Goal: Check status: Check status

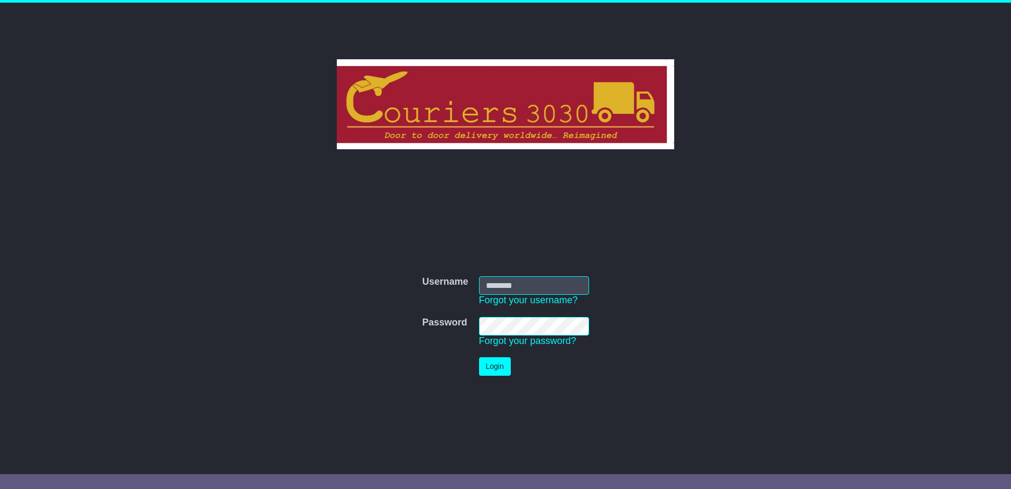
type input "********"
click at [492, 364] on button "Login" at bounding box center [495, 366] width 32 height 19
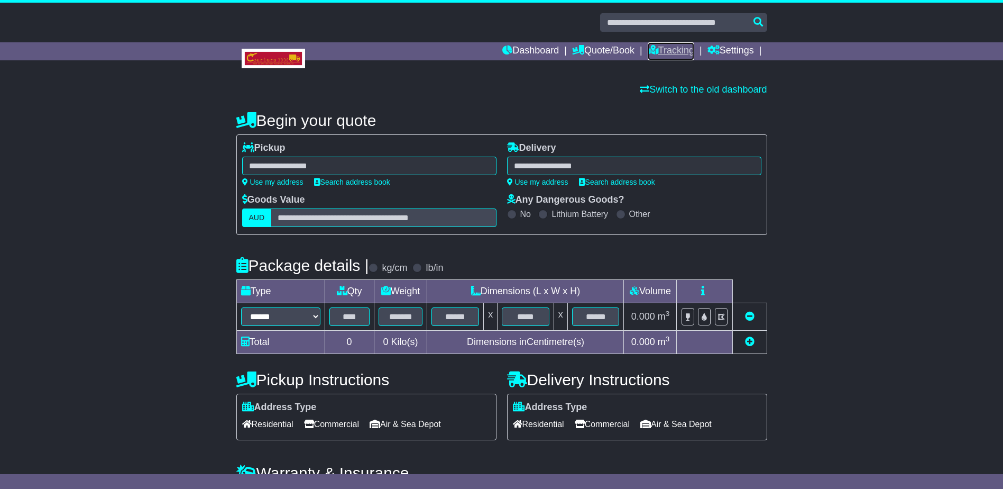
click at [661, 46] on link "Tracking" at bounding box center [671, 51] width 47 height 18
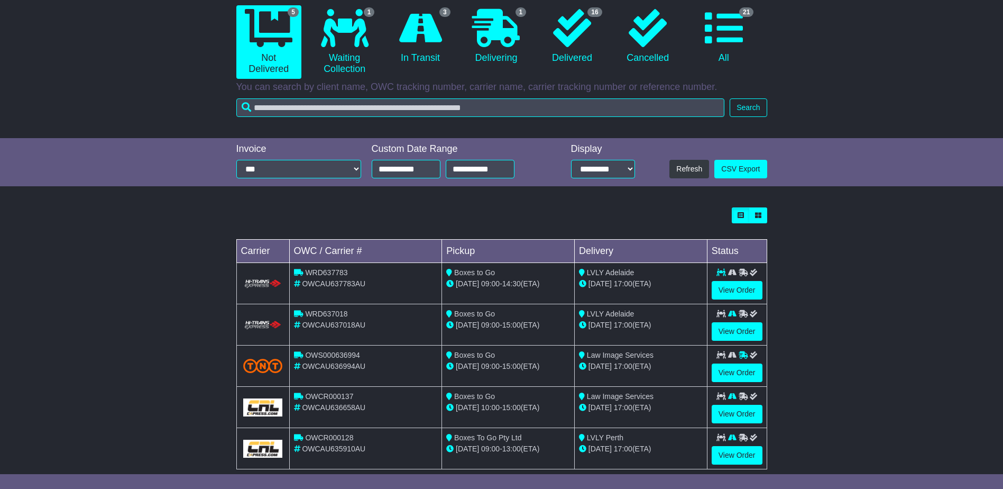
scroll to position [106, 0]
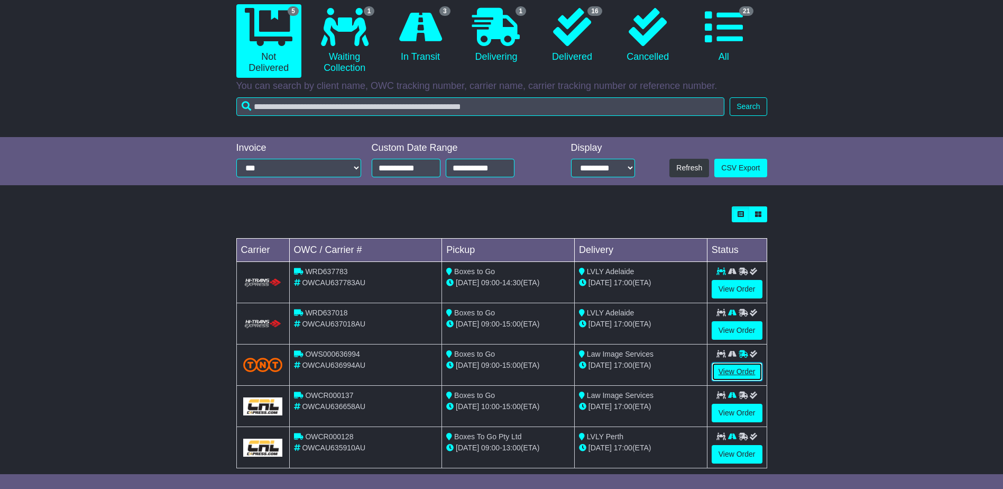
click at [729, 364] on link "View Order" at bounding box center [737, 371] width 51 height 19
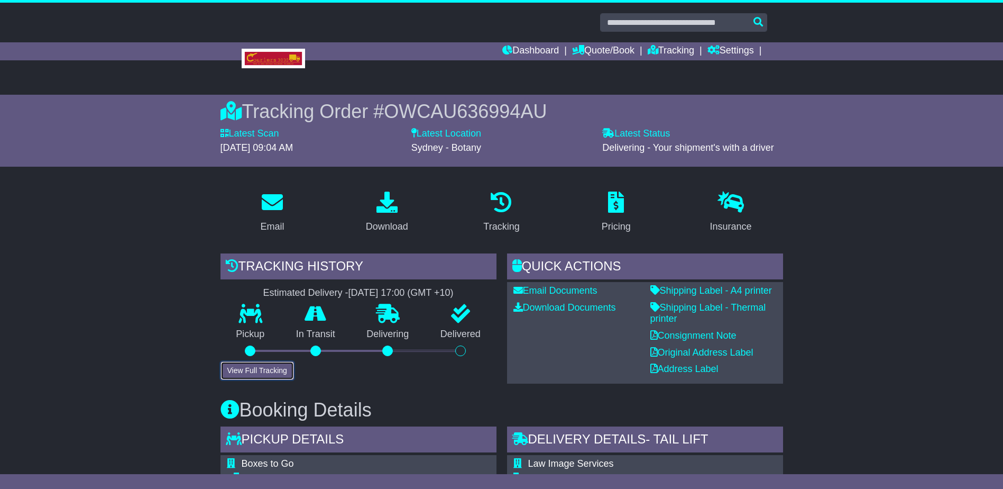
click at [246, 369] on button "View Full Tracking" at bounding box center [258, 370] width 74 height 19
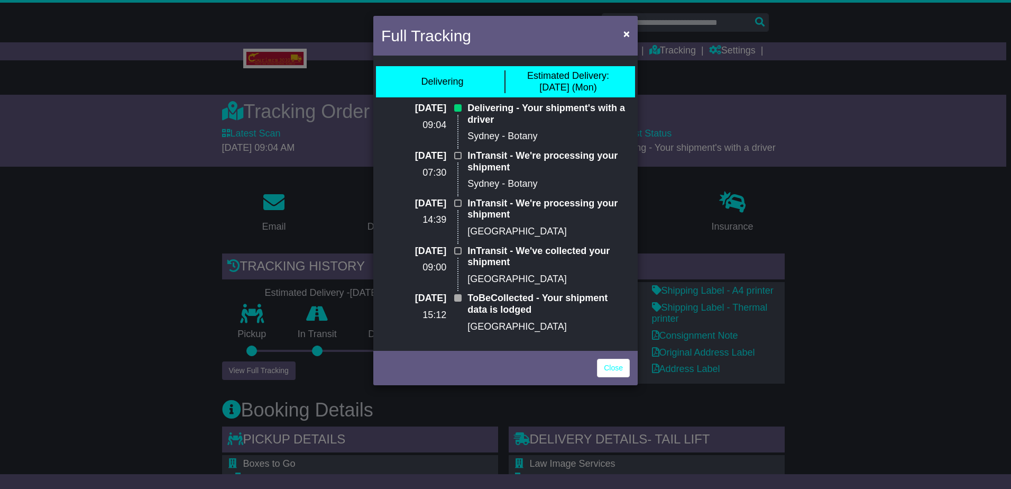
click at [109, 268] on div "Full Tracking × Delivering Estimated Delivery: 25 Aug (Mon) 25 Aug 2025 09:04 D…" at bounding box center [505, 244] width 1011 height 489
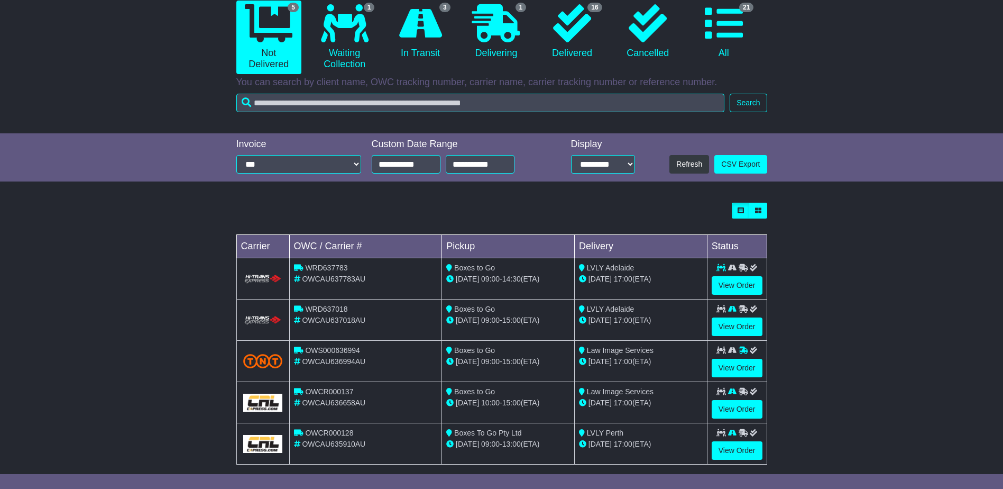
scroll to position [123, 0]
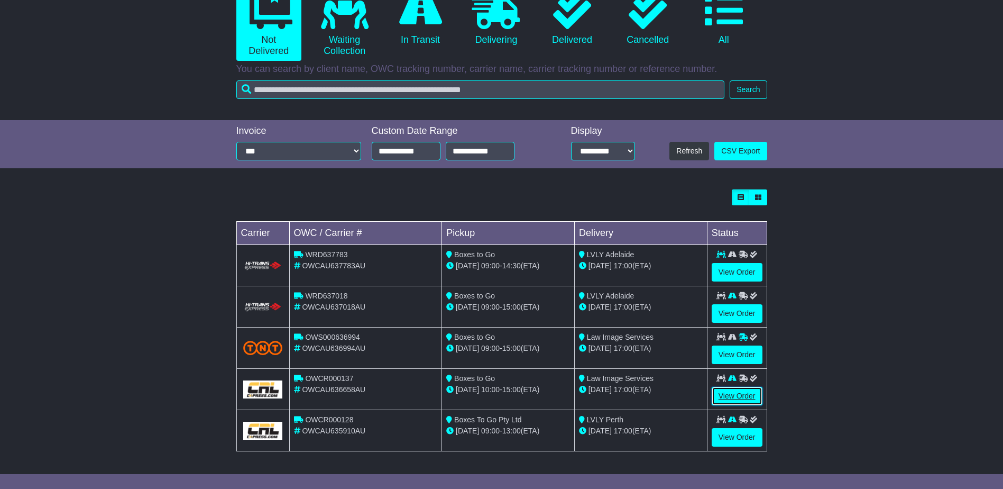
click at [727, 392] on link "View Order" at bounding box center [737, 396] width 51 height 19
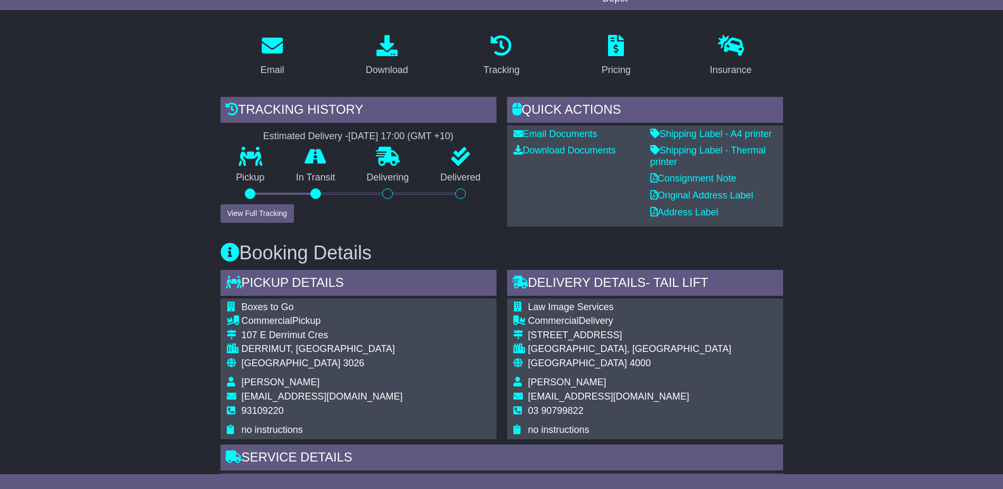
scroll to position [164, 0]
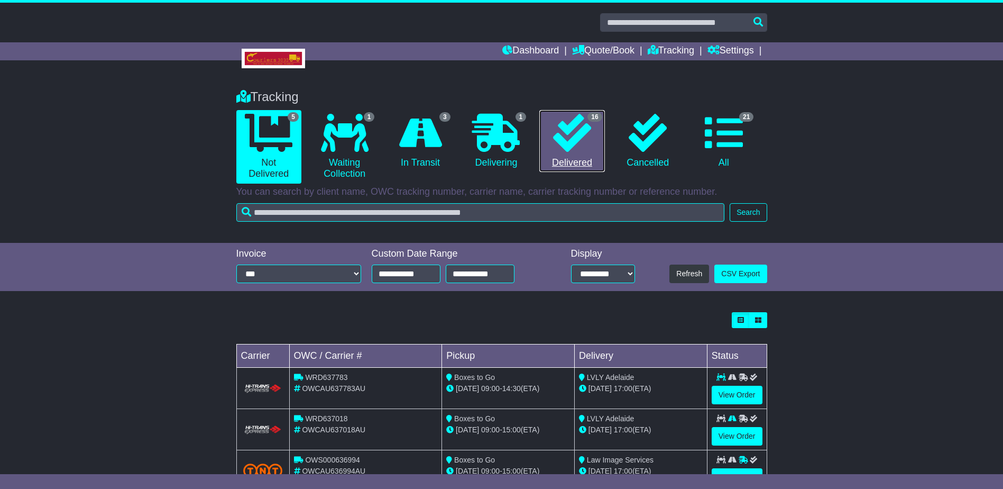
click at [585, 127] on icon at bounding box center [572, 133] width 38 height 38
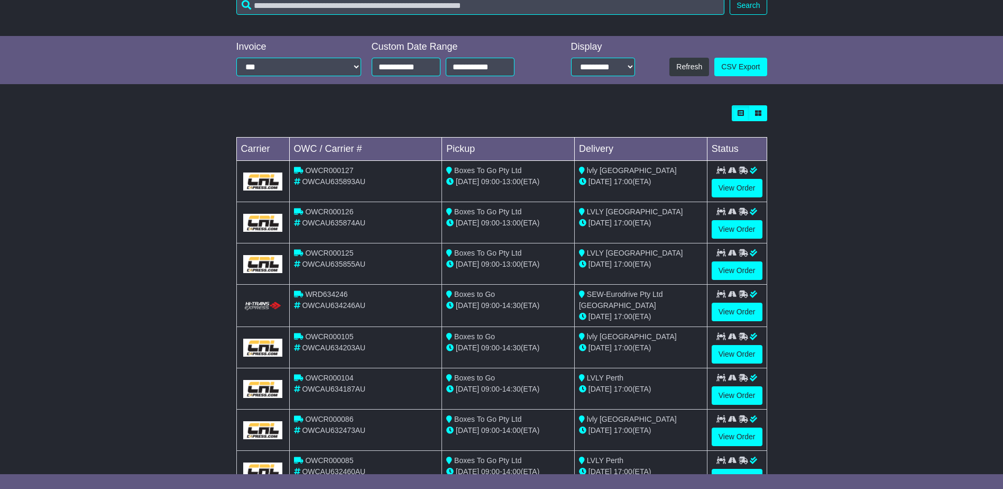
scroll to position [212, 0]
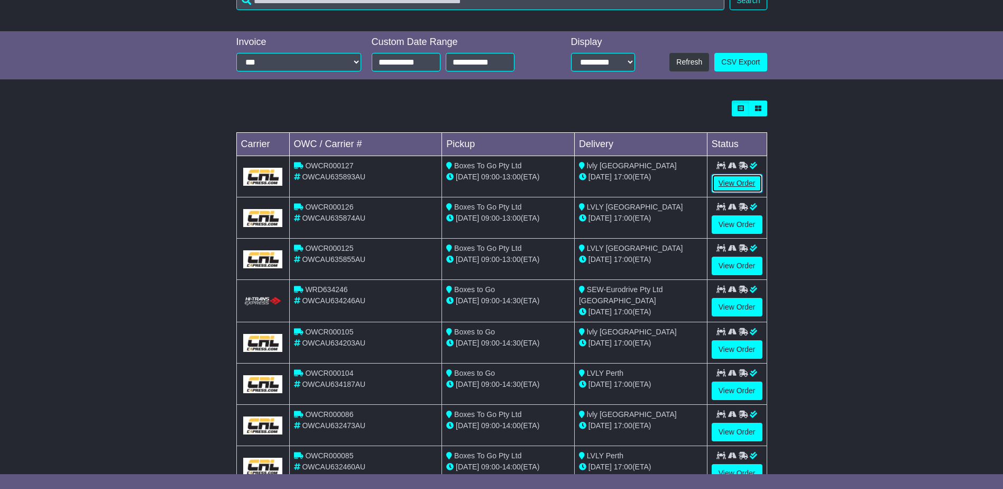
click at [742, 181] on link "View Order" at bounding box center [737, 183] width 51 height 19
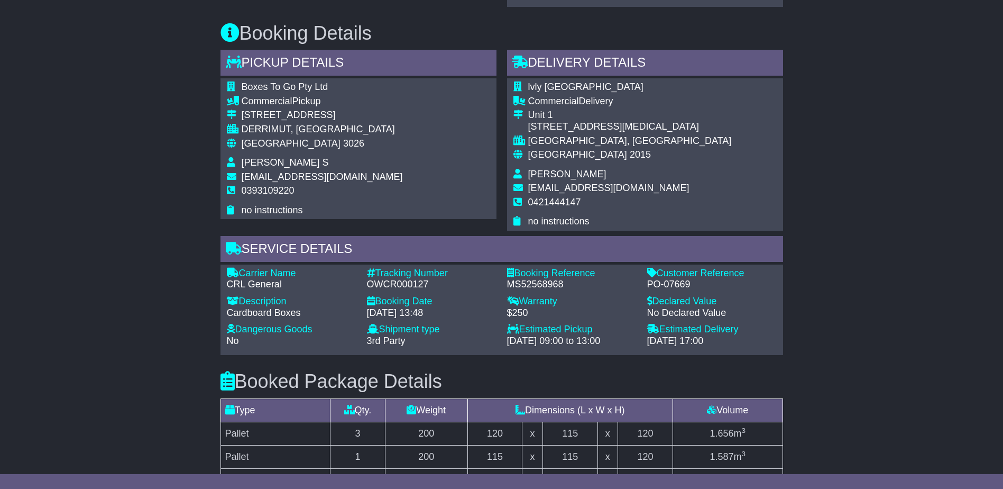
scroll to position [476, 0]
